Goal: Information Seeking & Learning: Learn about a topic

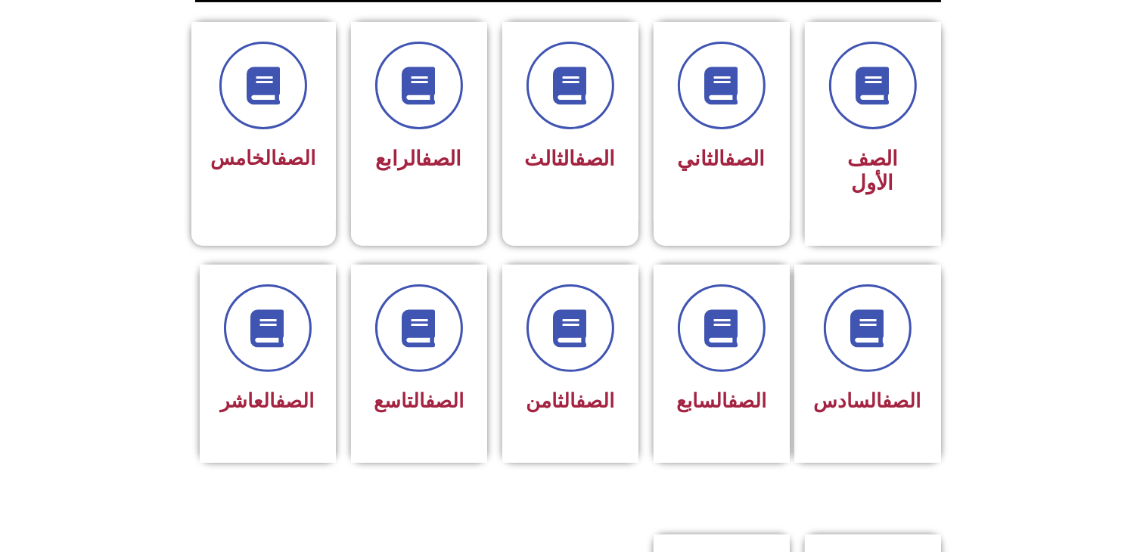
scroll to position [484, 0]
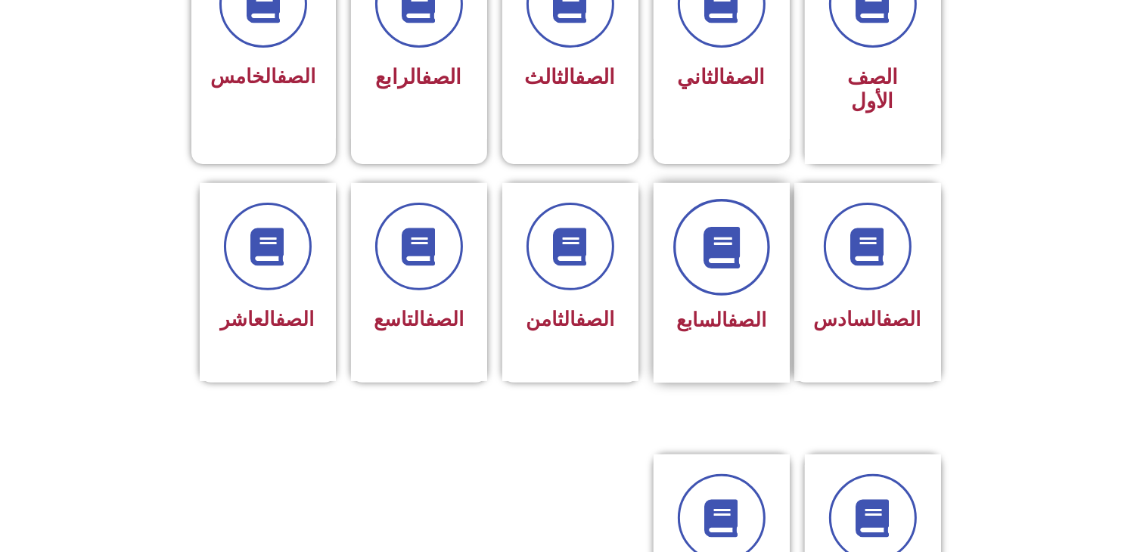
click at [719, 233] on icon at bounding box center [722, 247] width 42 height 42
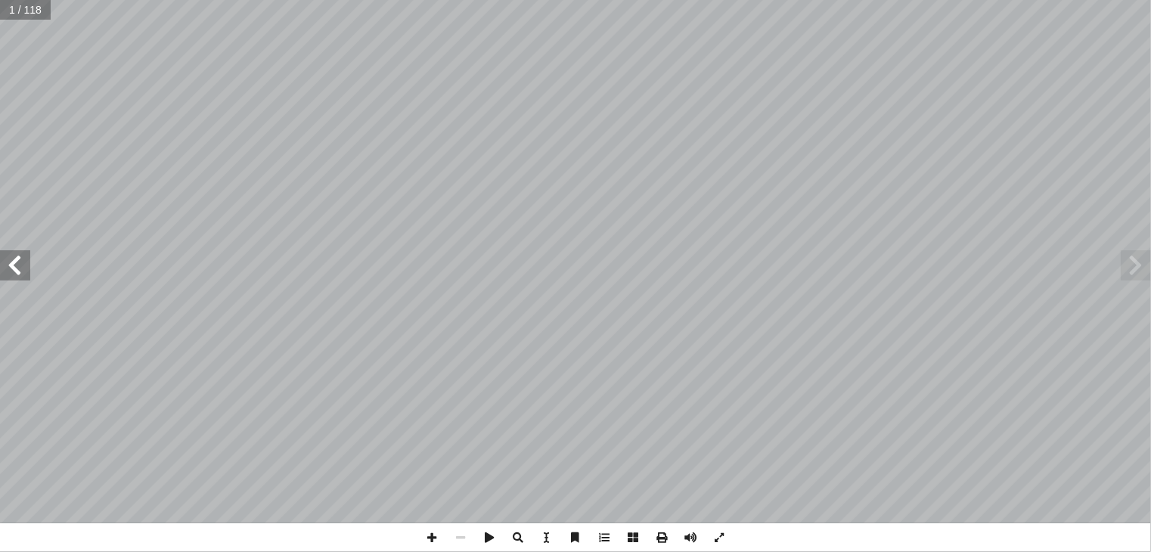
click at [21, 273] on span at bounding box center [15, 265] width 30 height 30
click at [15, 267] on span at bounding box center [15, 265] width 30 height 30
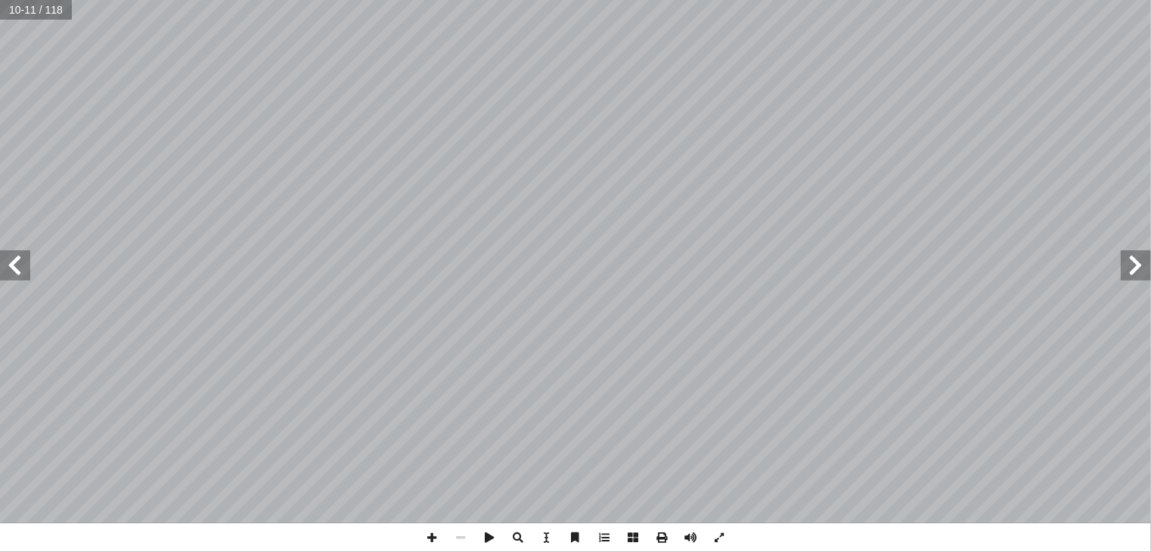
click at [1138, 270] on span at bounding box center [1136, 265] width 30 height 30
click at [20, 266] on span at bounding box center [15, 265] width 30 height 30
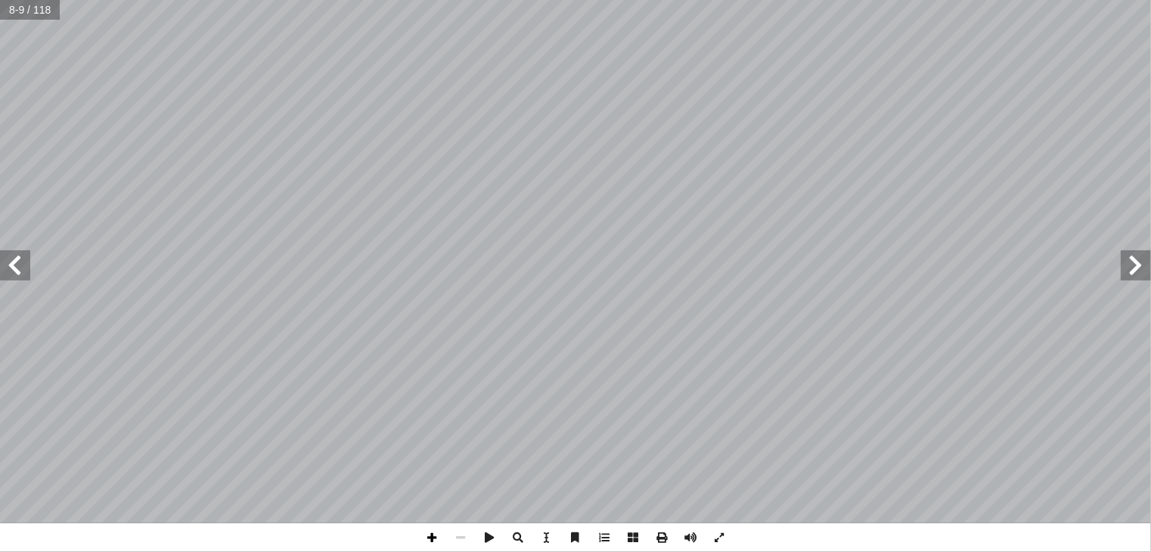
click at [434, 533] on span at bounding box center [432, 538] width 29 height 29
click at [27, 271] on span at bounding box center [15, 265] width 30 height 30
click at [1136, 270] on span at bounding box center [1136, 265] width 30 height 30
click at [19, 271] on span at bounding box center [15, 265] width 30 height 30
click at [18, 267] on span at bounding box center [15, 265] width 30 height 30
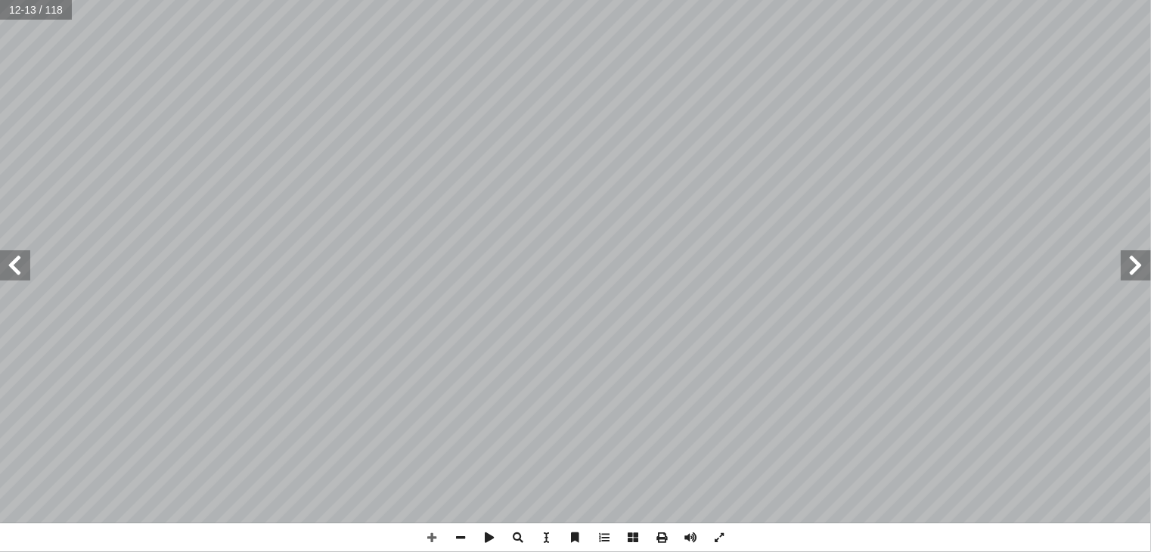
click at [18, 267] on span at bounding box center [15, 265] width 30 height 30
click at [1138, 269] on span at bounding box center [1136, 265] width 30 height 30
click at [1132, 276] on span at bounding box center [1136, 265] width 30 height 30
click at [1144, 270] on span at bounding box center [1136, 265] width 30 height 30
click at [15, 273] on span at bounding box center [15, 265] width 30 height 30
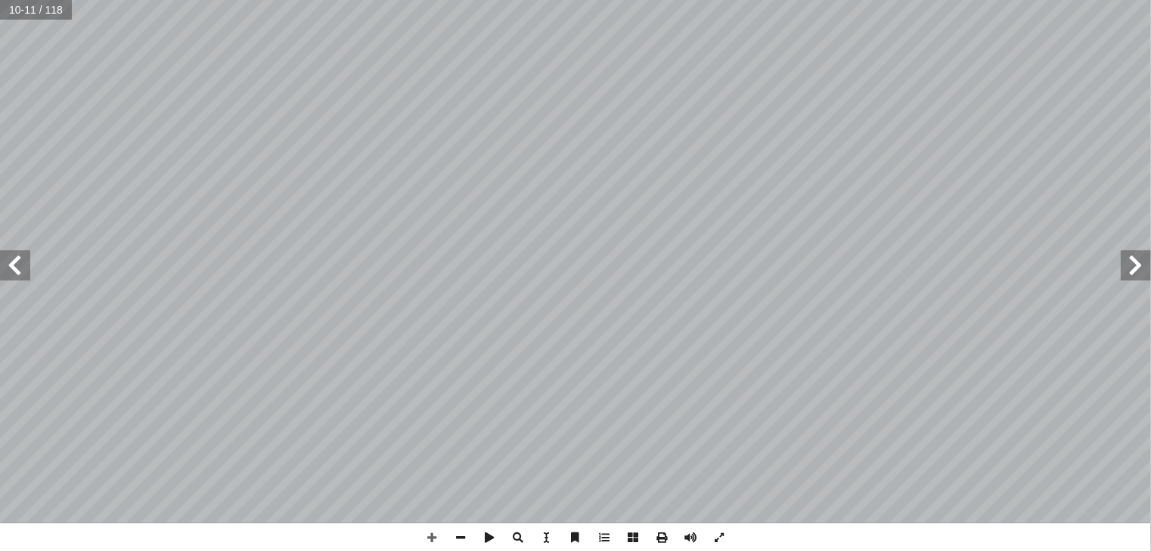
click at [1136, 264] on span at bounding box center [1136, 265] width 30 height 30
click at [15, 271] on span at bounding box center [15, 265] width 30 height 30
click at [15, 266] on span at bounding box center [15, 265] width 30 height 30
click at [20, 270] on span at bounding box center [15, 265] width 30 height 30
